Goal: Information Seeking & Learning: Compare options

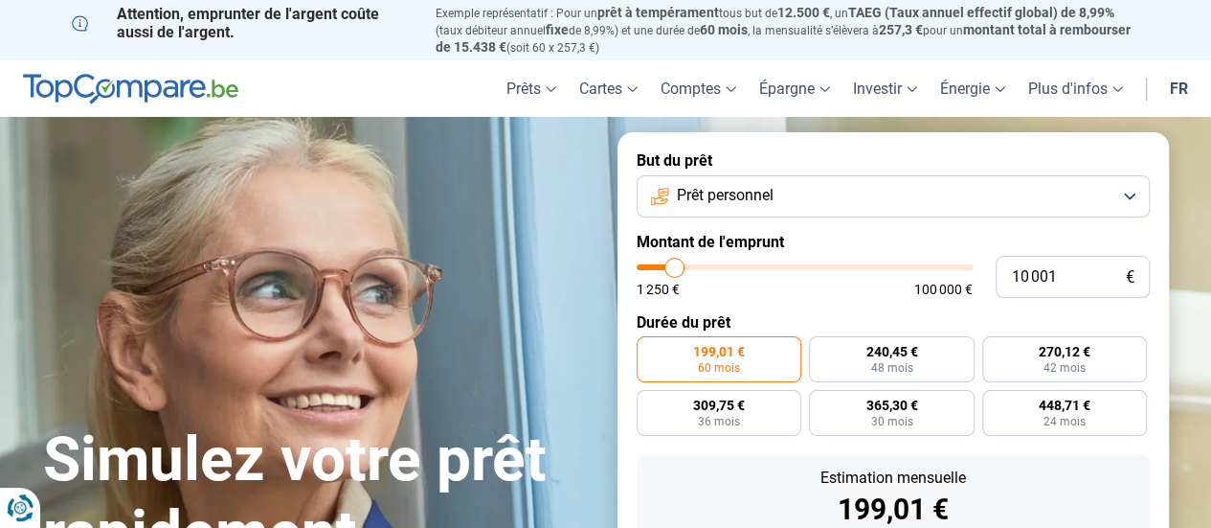
click at [800, 198] on button "Prêt personnel" at bounding box center [893, 196] width 513 height 42
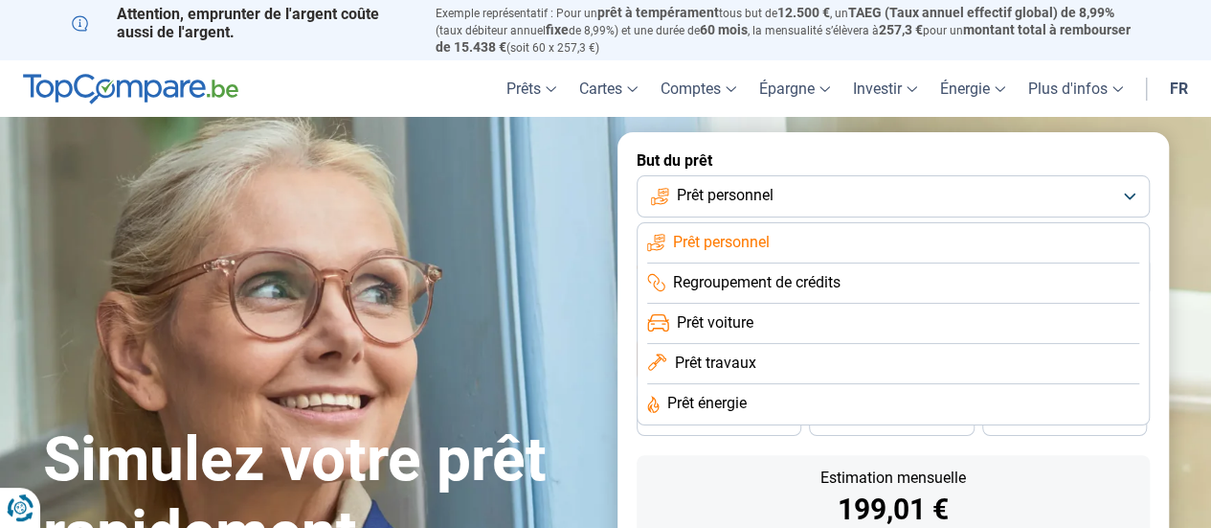
click at [146, 85] on img at bounding box center [130, 89] width 215 height 31
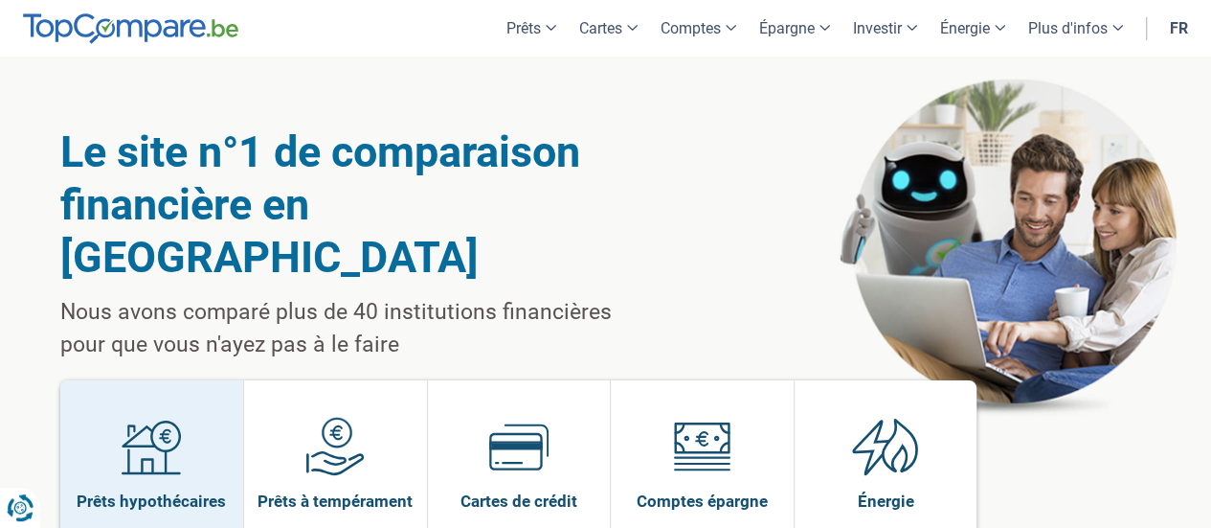
click at [96, 427] on link "Prêts hypothécaires" at bounding box center [152, 464] width 184 height 168
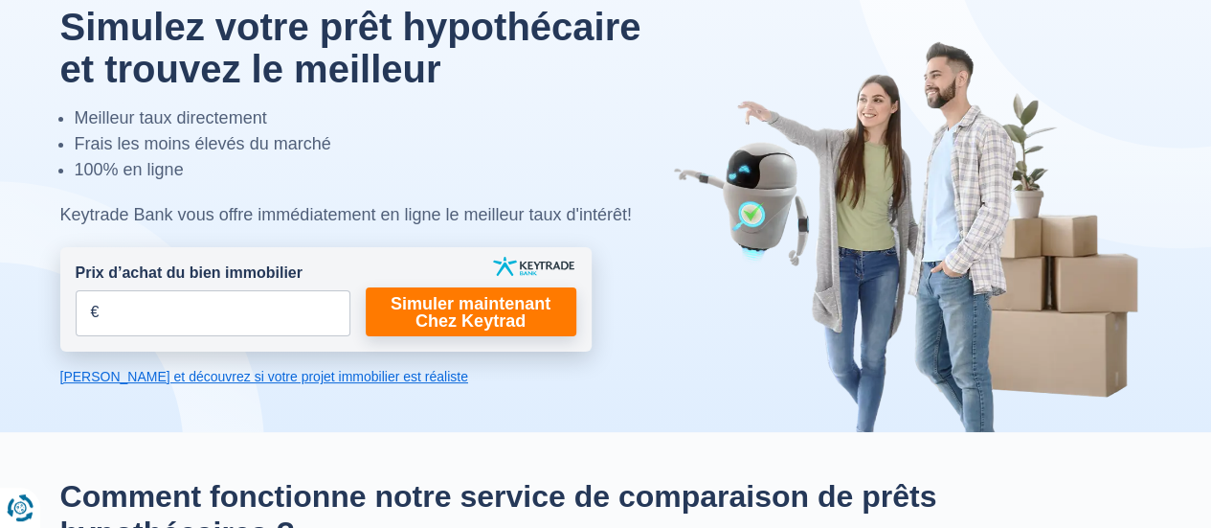
scroll to position [191, 0]
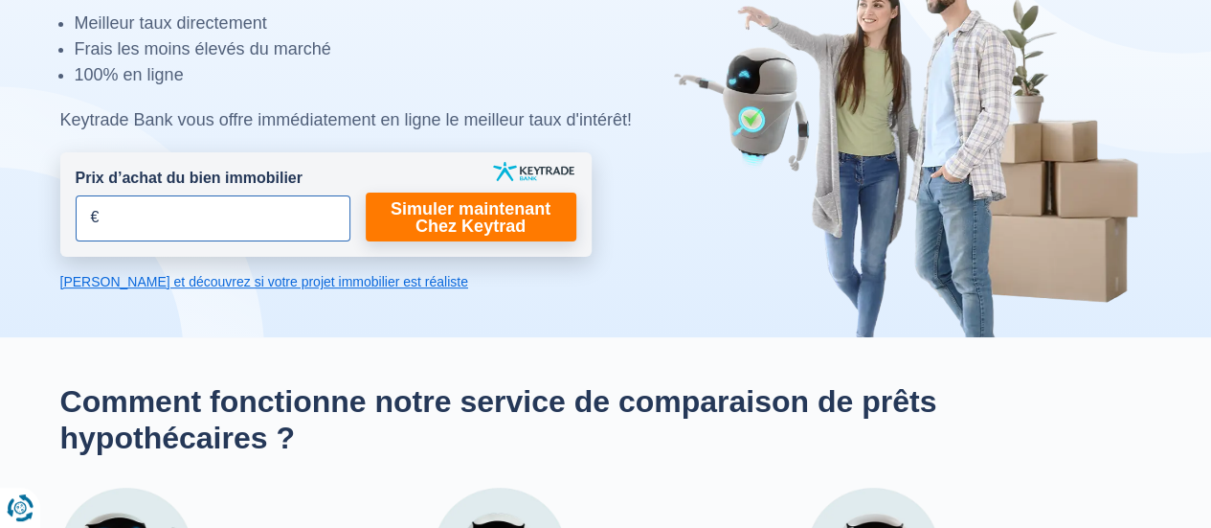
click at [206, 221] on input "Prix d’achat du bien immobilier" at bounding box center [213, 218] width 275 height 46
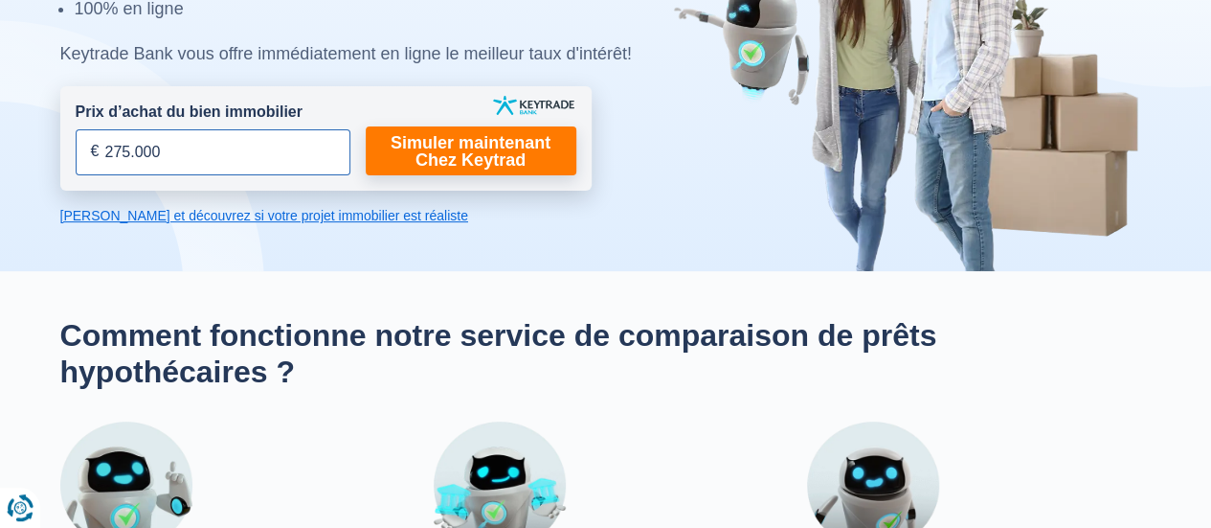
scroll to position [0, 0]
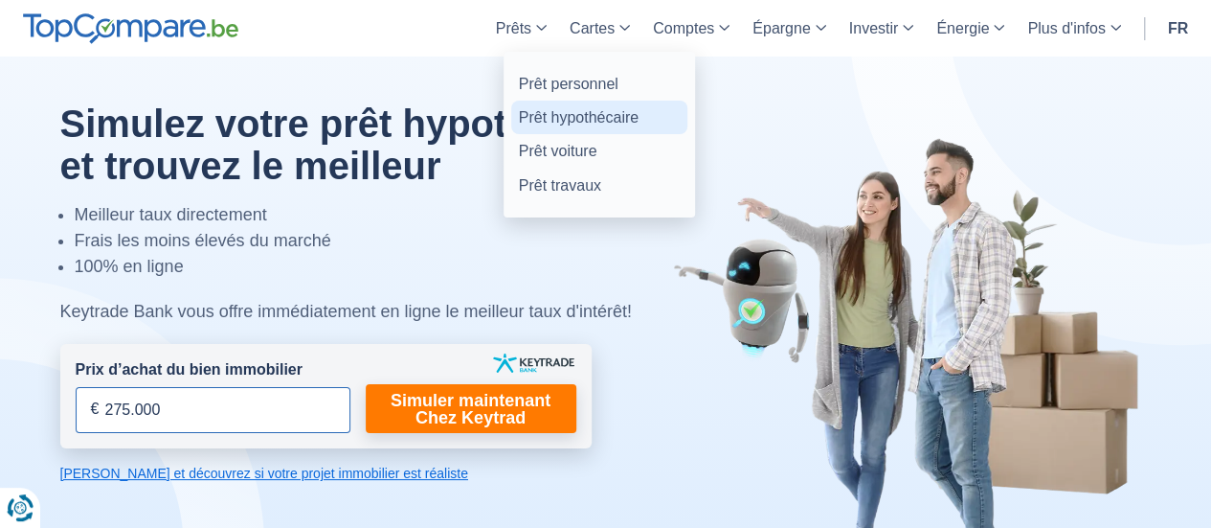
type input "275.000"
click at [570, 108] on link "Prêt hypothécaire" at bounding box center [599, 118] width 176 height 34
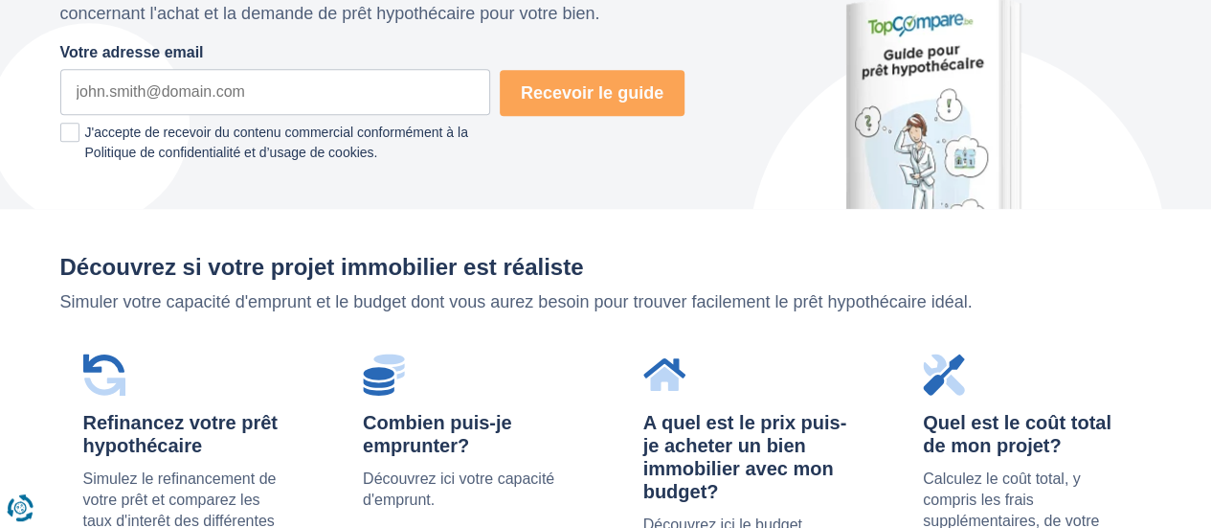
scroll to position [1436, 0]
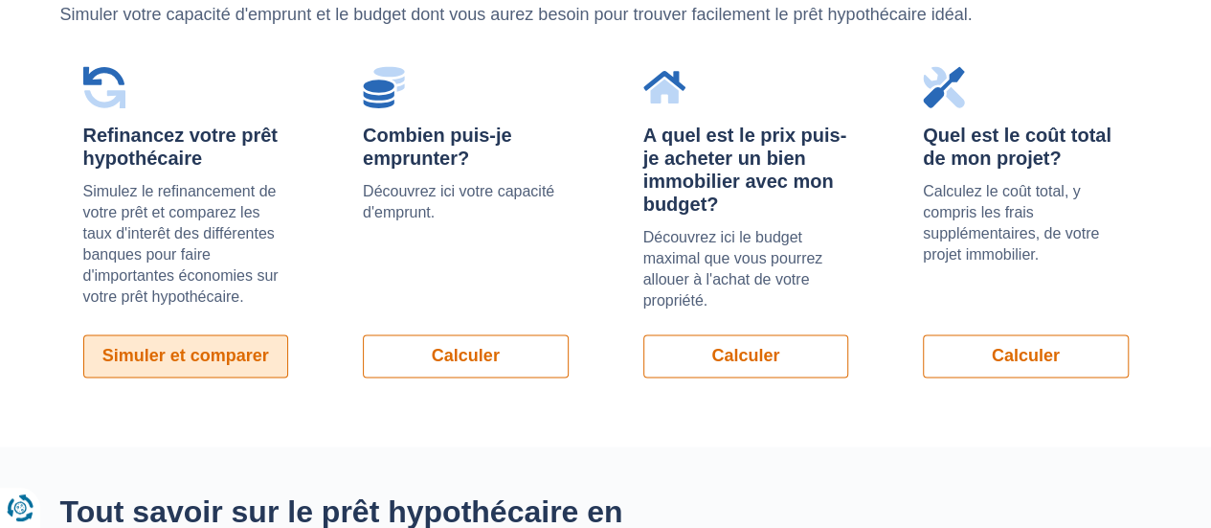
click at [156, 334] on link "Simuler et comparer" at bounding box center [186, 355] width 206 height 43
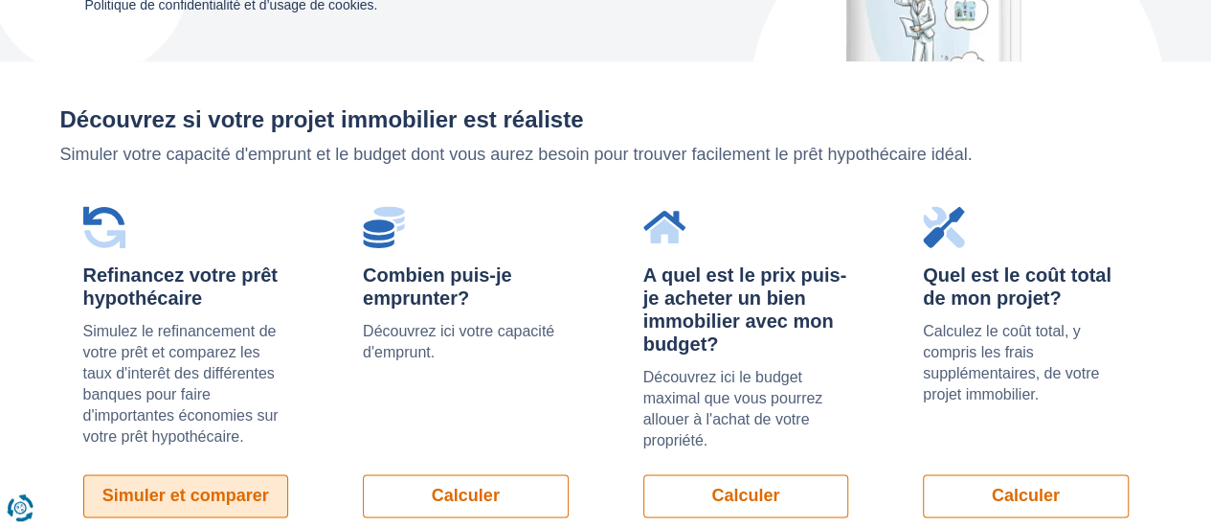
scroll to position [1340, 0]
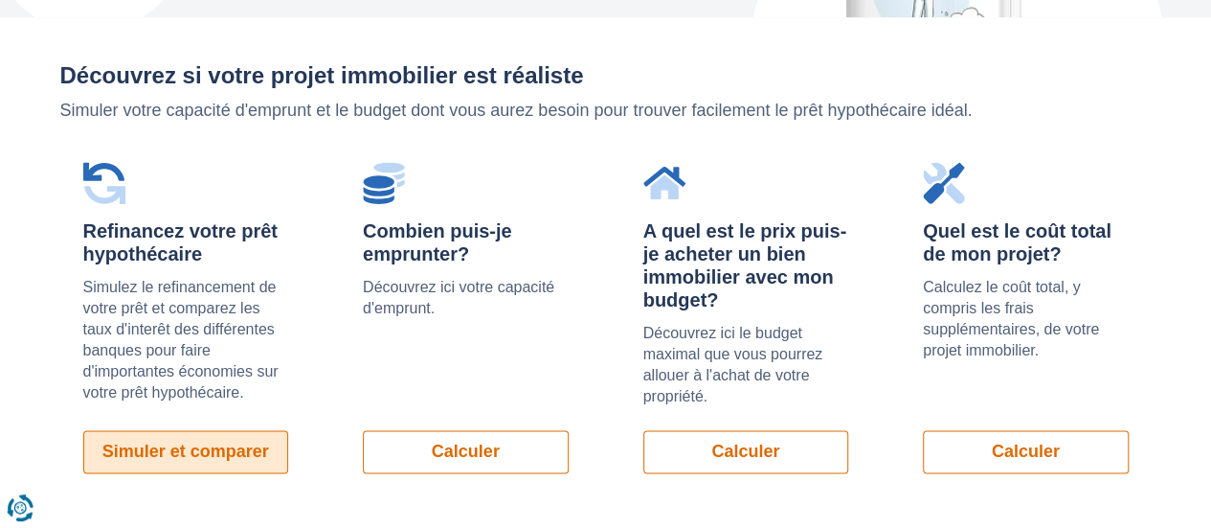
click at [184, 430] on link "Simuler et comparer" at bounding box center [186, 451] width 206 height 43
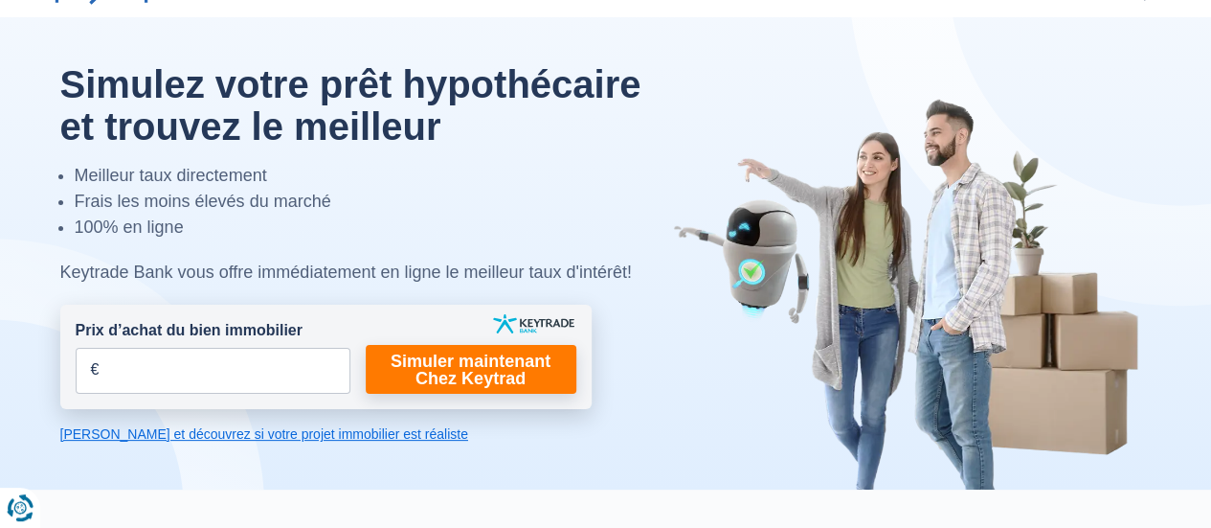
scroll to position [0, 0]
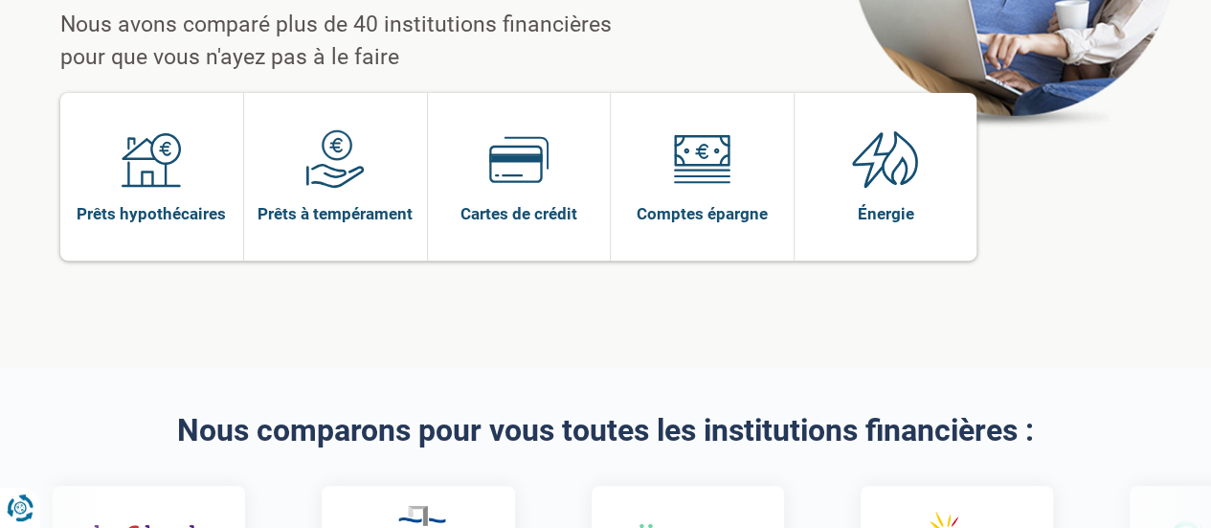
scroll to position [96, 0]
